Goal: Task Accomplishment & Management: Use online tool/utility

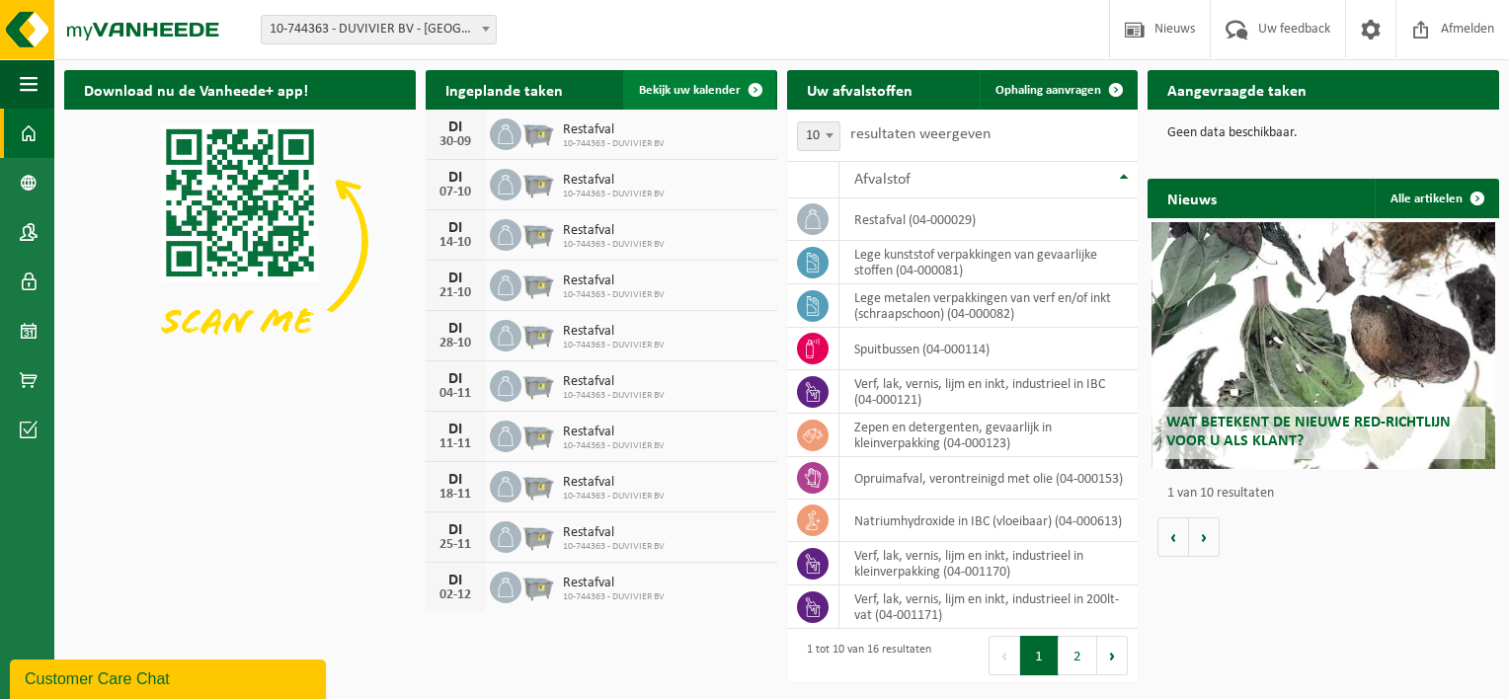
click at [695, 89] on span "Bekijk uw kalender" at bounding box center [690, 90] width 102 height 13
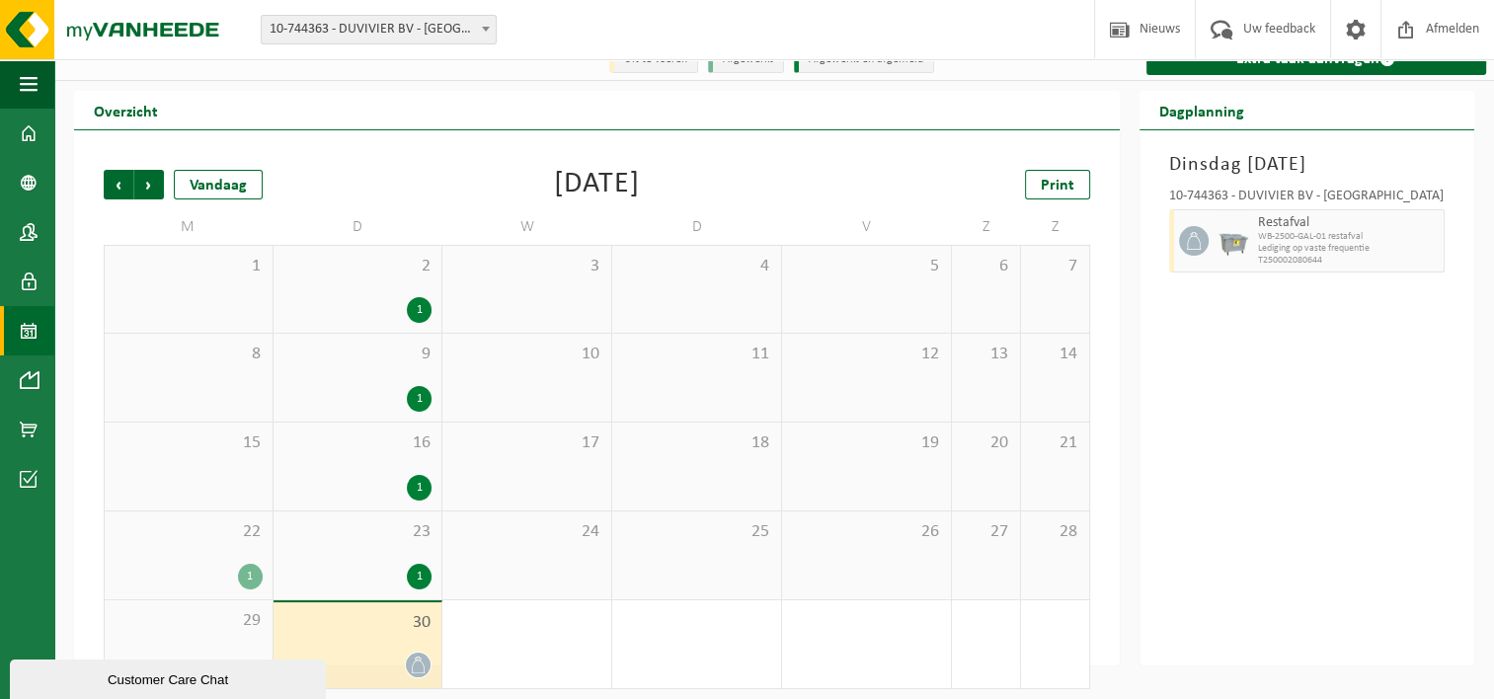
scroll to position [33, 0]
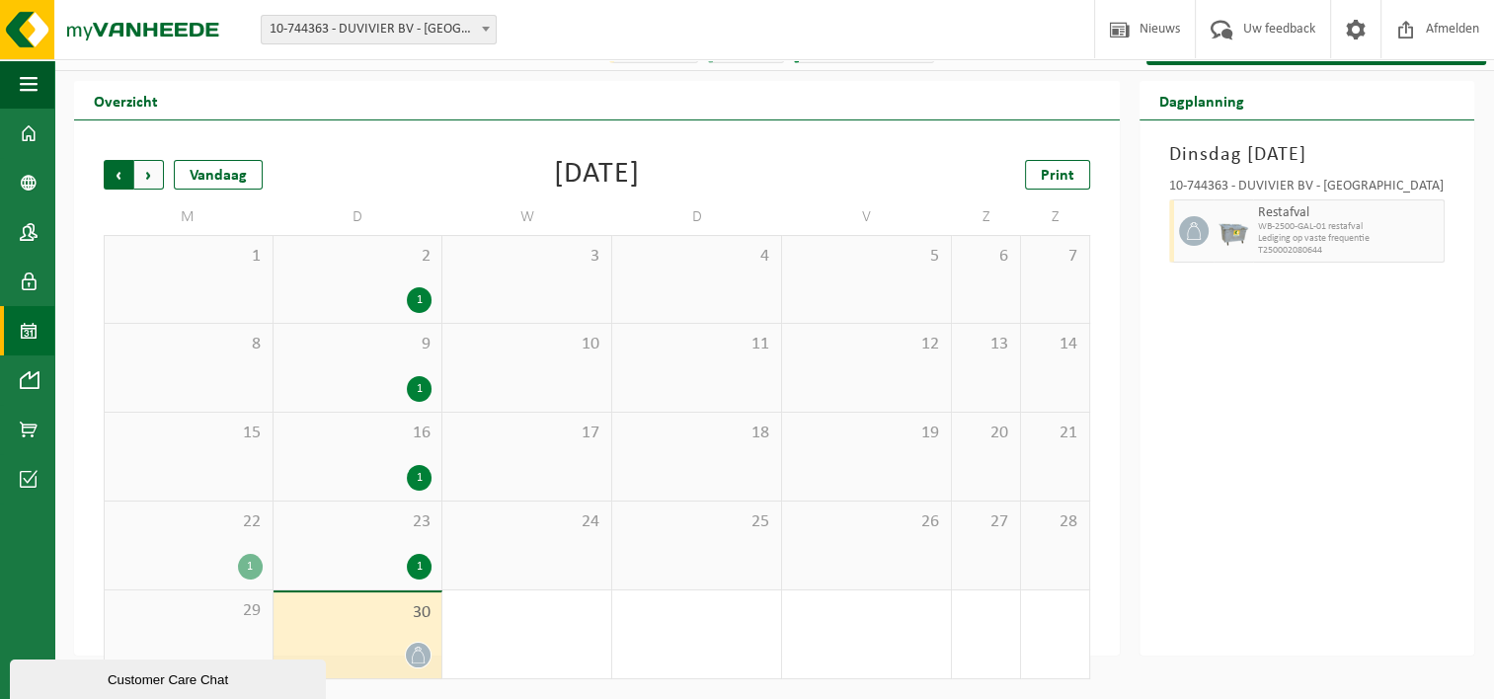
click at [150, 174] on span "Volgende" at bounding box center [149, 175] width 30 height 30
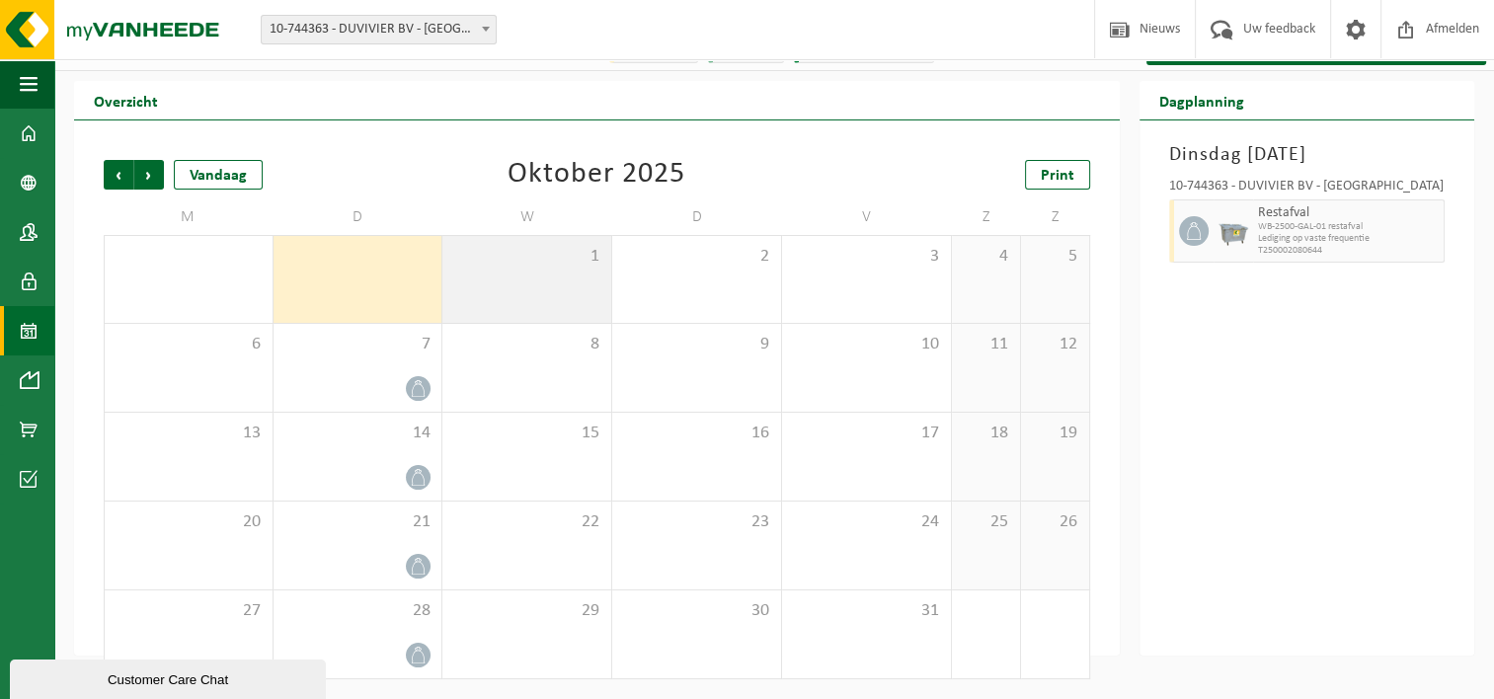
click at [566, 277] on div "1" at bounding box center [526, 279] width 169 height 87
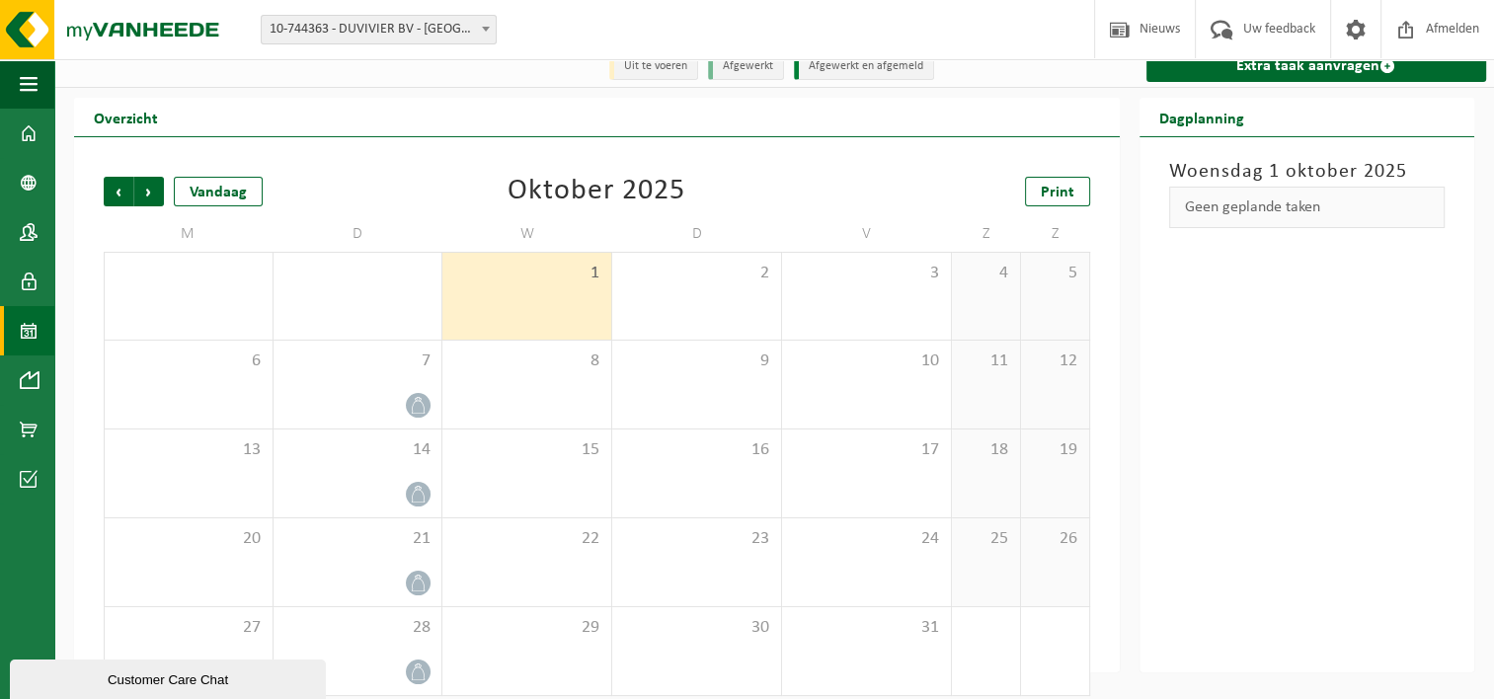
scroll to position [0, 0]
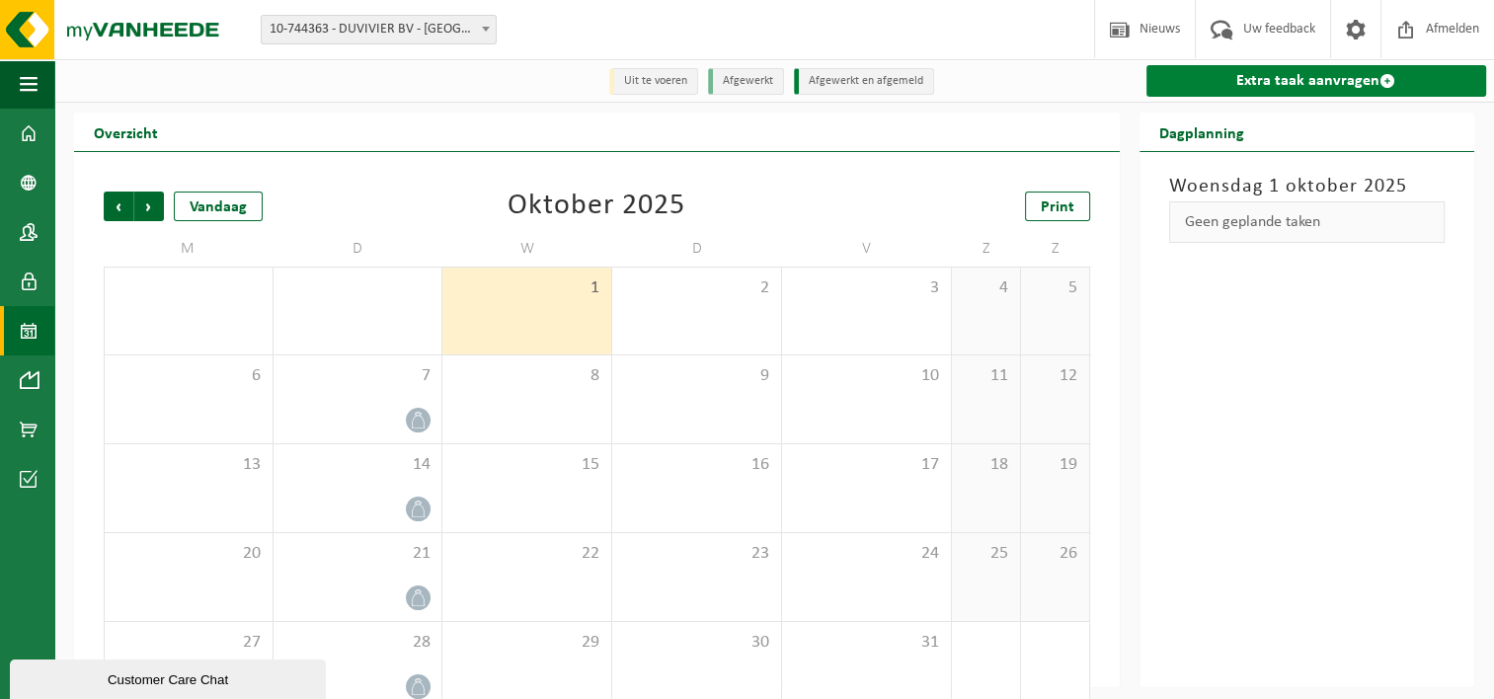
click at [1260, 89] on link "Extra taak aanvragen" at bounding box center [1317, 81] width 341 height 32
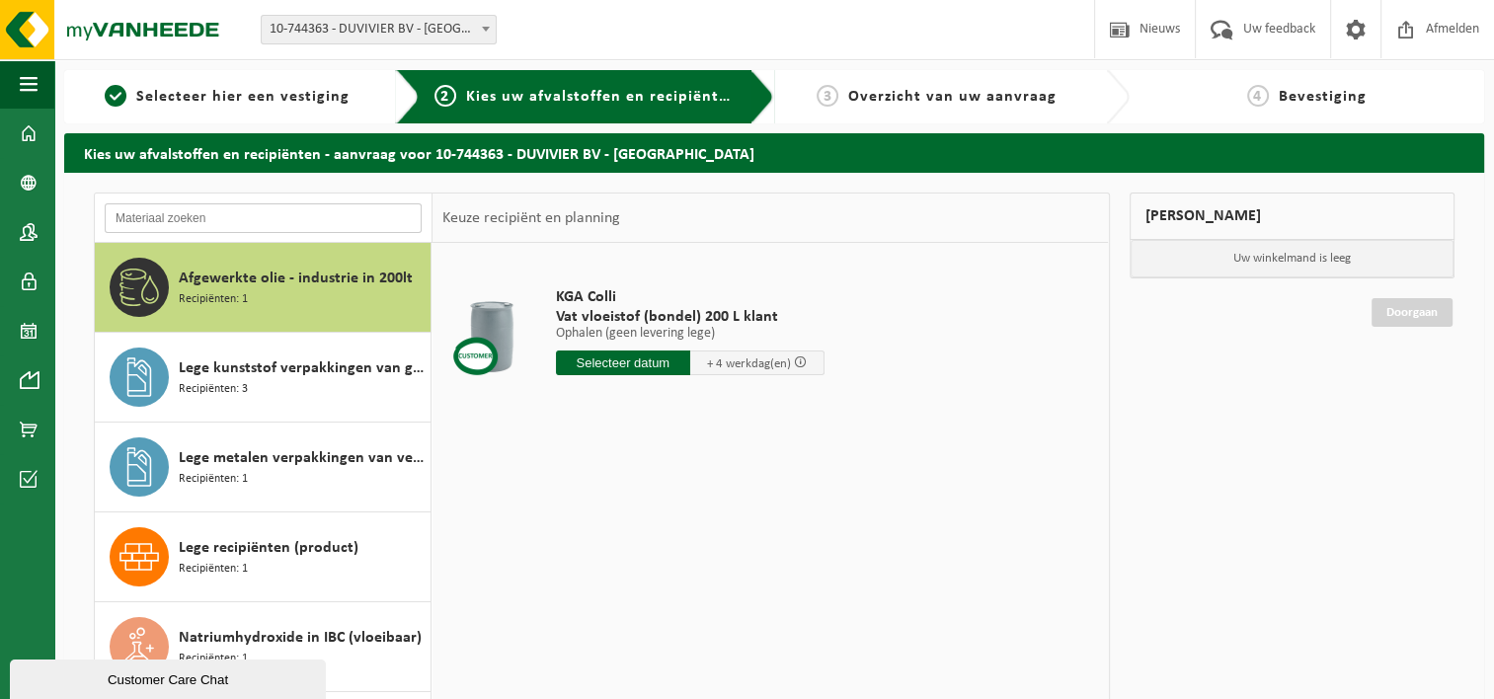
click at [209, 225] on input "text" at bounding box center [263, 218] width 317 height 30
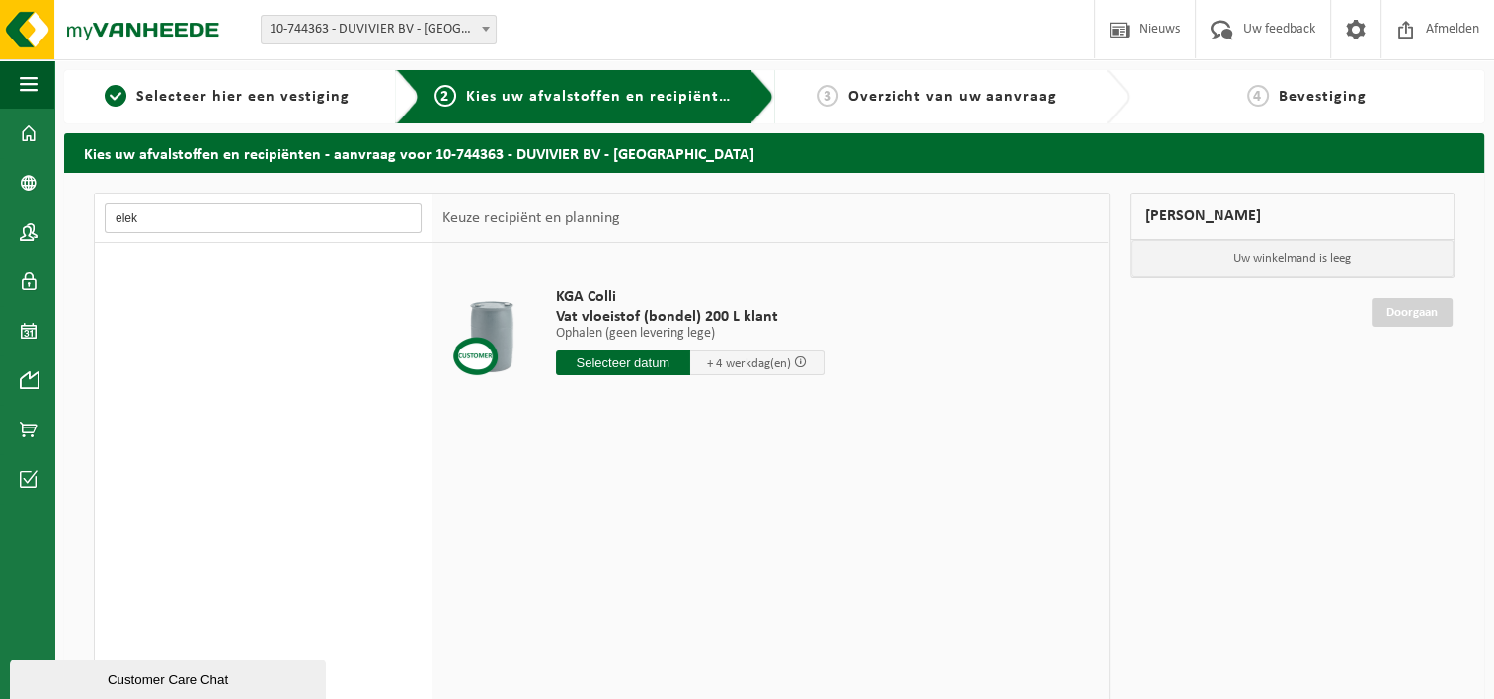
type input "ele"
drag, startPoint x: 149, startPoint y: 217, endPoint x: -5, endPoint y: 245, distance: 156.5
click at [0, 245] on html "Vestiging: 10-744363 - DUVIVIER BV - BRUGGE 10-744363 - DUVIVIER BV - BRUGGE We…" at bounding box center [747, 349] width 1494 height 699
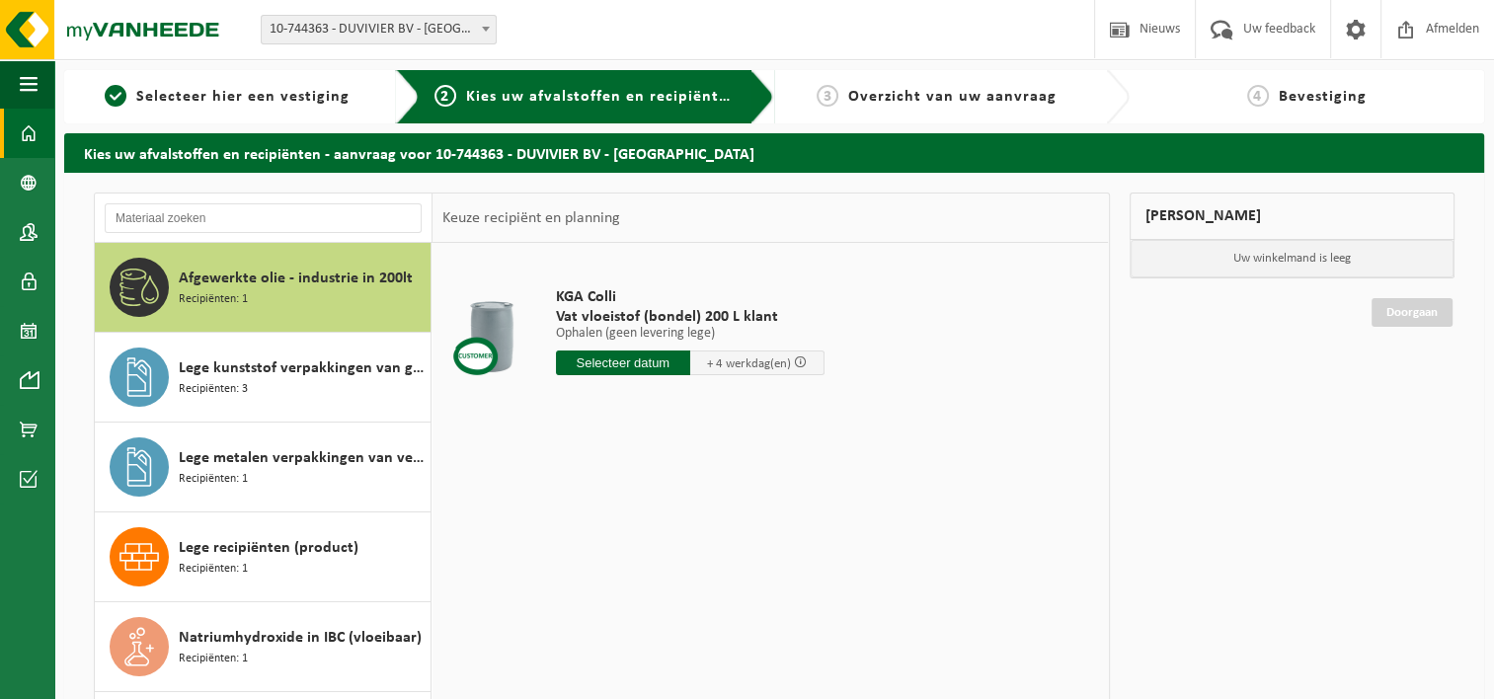
click at [18, 138] on link "Dashboard" at bounding box center [27, 133] width 54 height 49
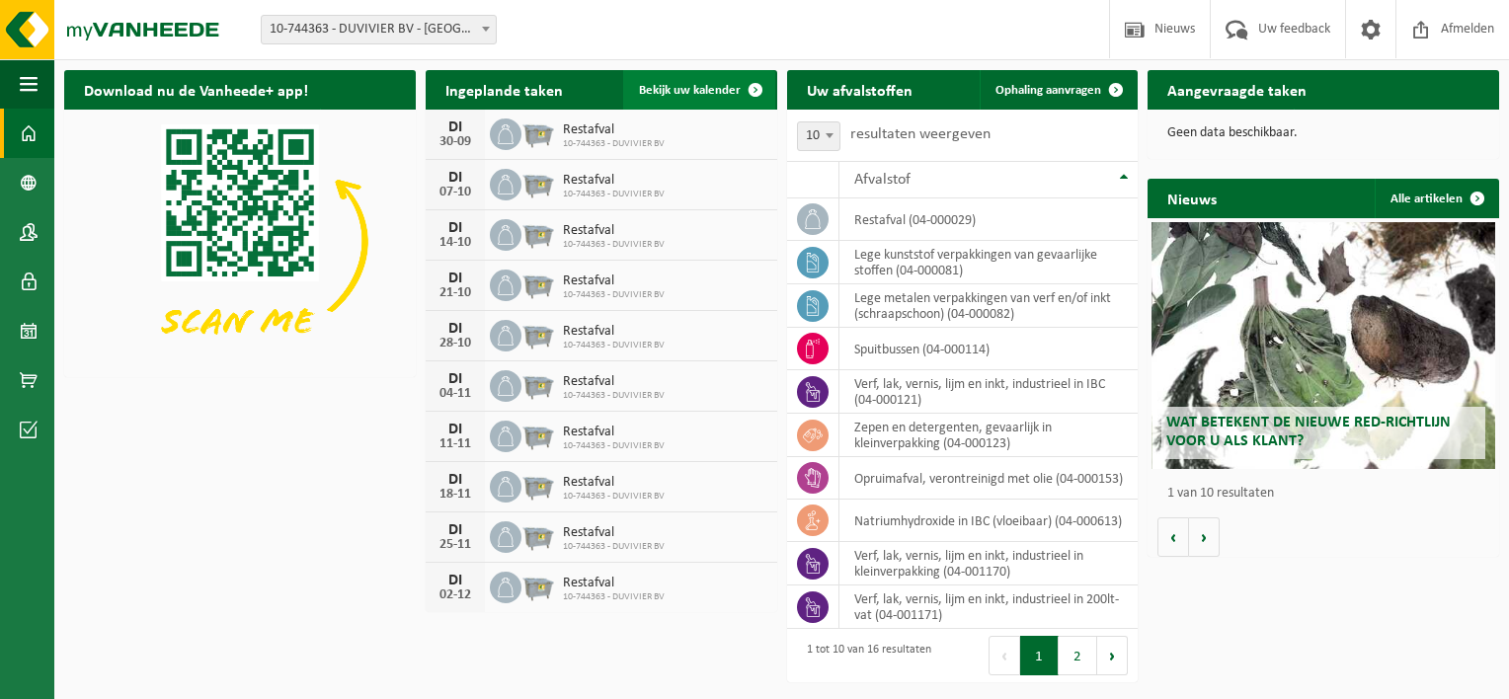
click at [686, 90] on span "Bekijk uw kalender" at bounding box center [690, 90] width 102 height 13
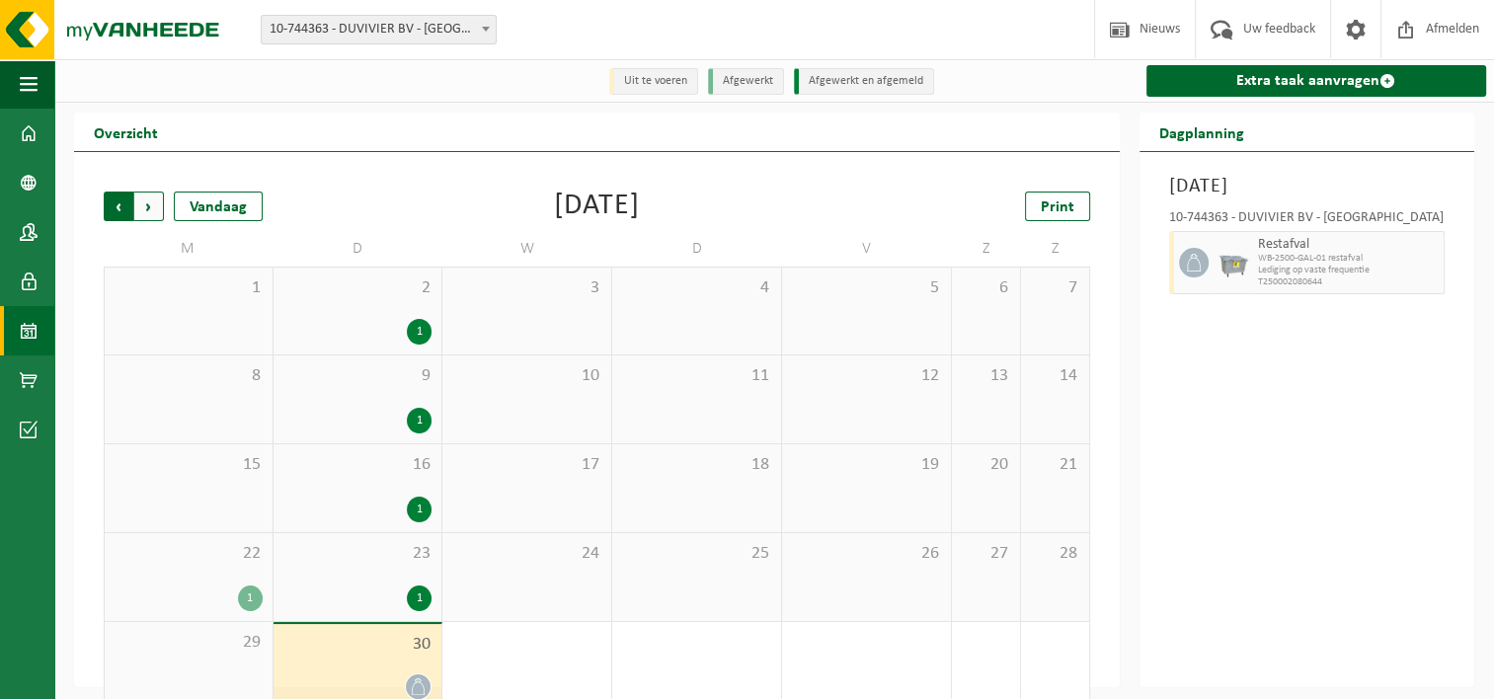
click at [142, 205] on span "Volgende" at bounding box center [149, 207] width 30 height 30
